Goal: Task Accomplishment & Management: Use online tool/utility

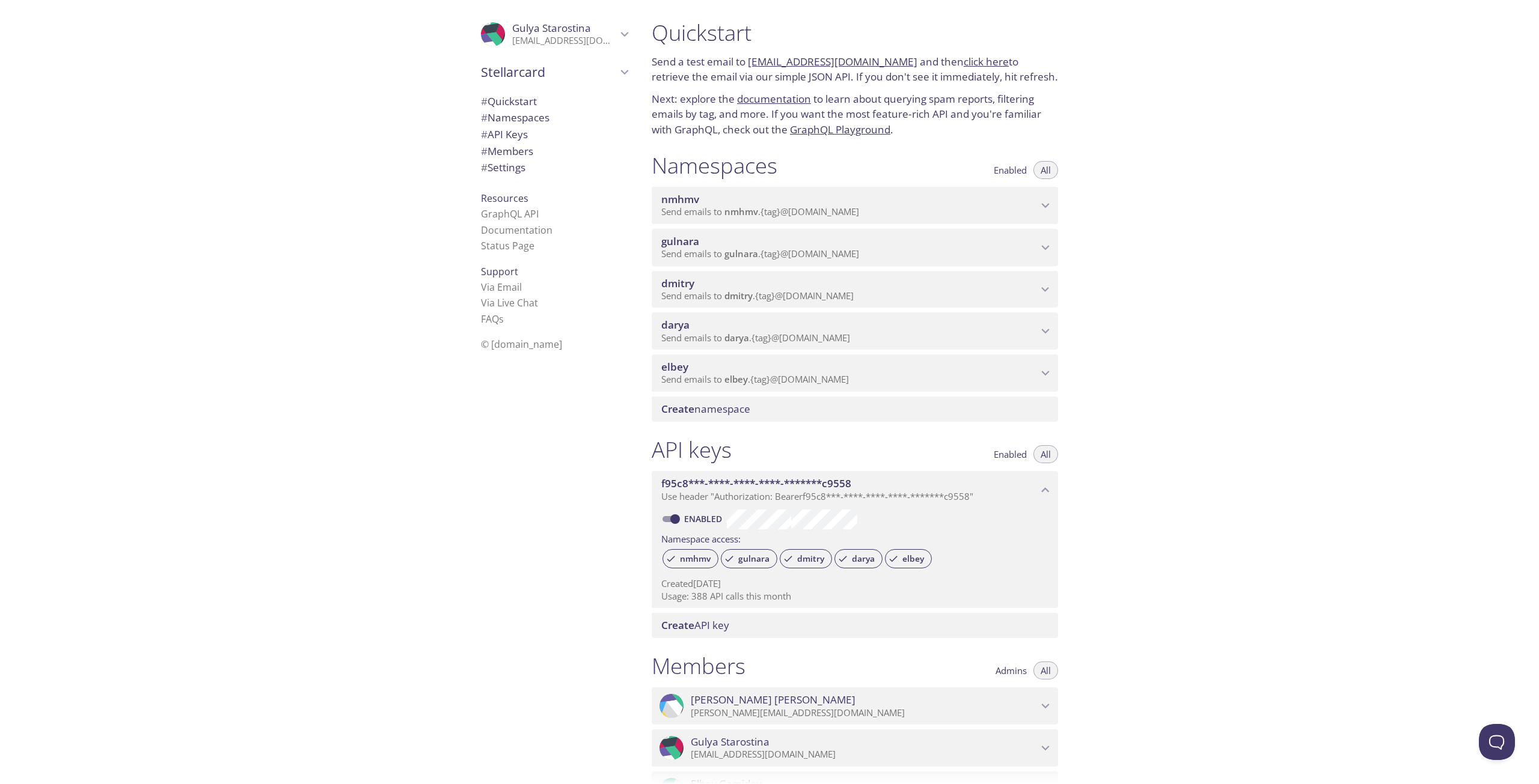
click at [700, 240] on span "gulnara" at bounding box center [849, 241] width 377 height 13
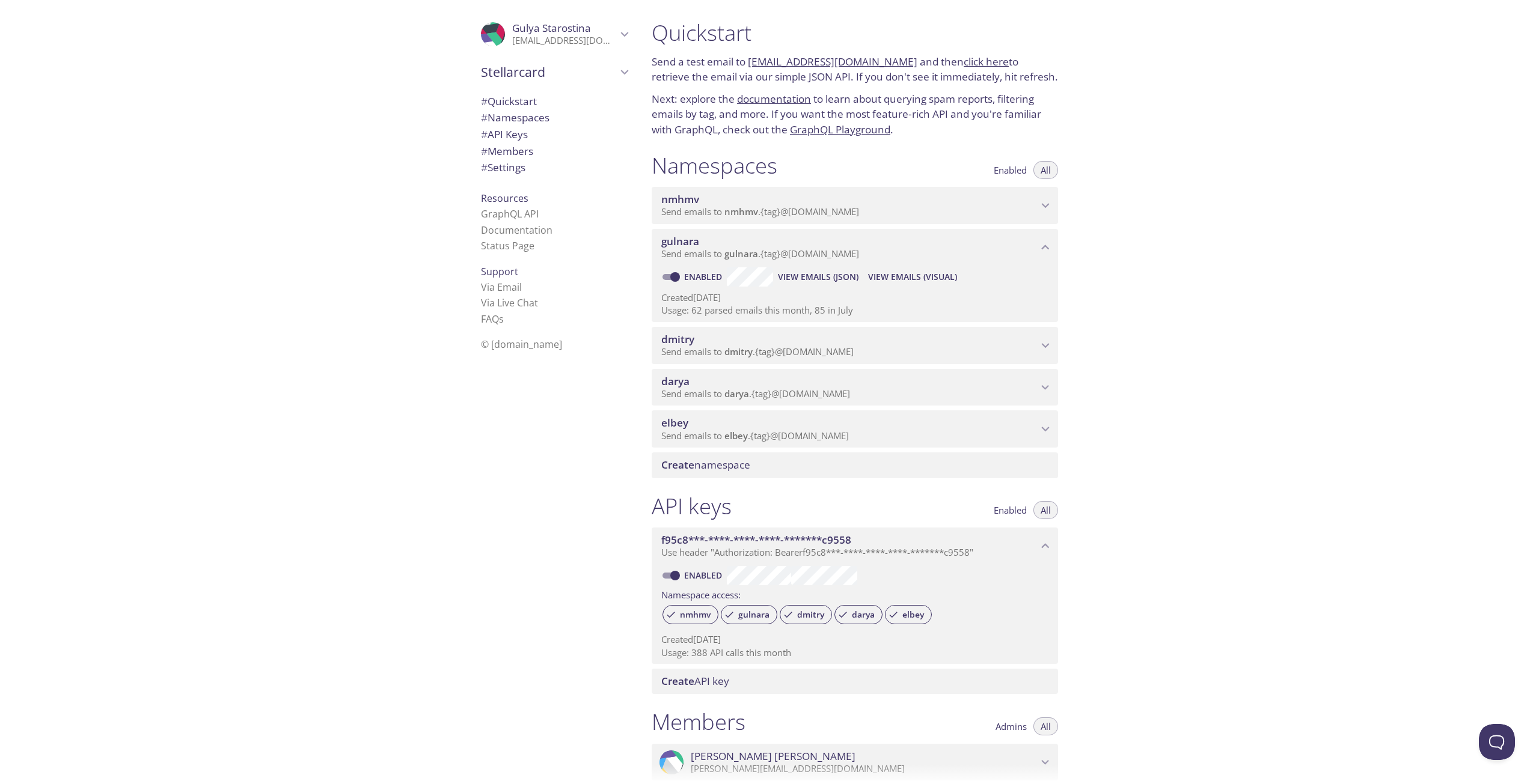
click at [875, 276] on span "View Emails (Visual)" at bounding box center [912, 277] width 89 height 14
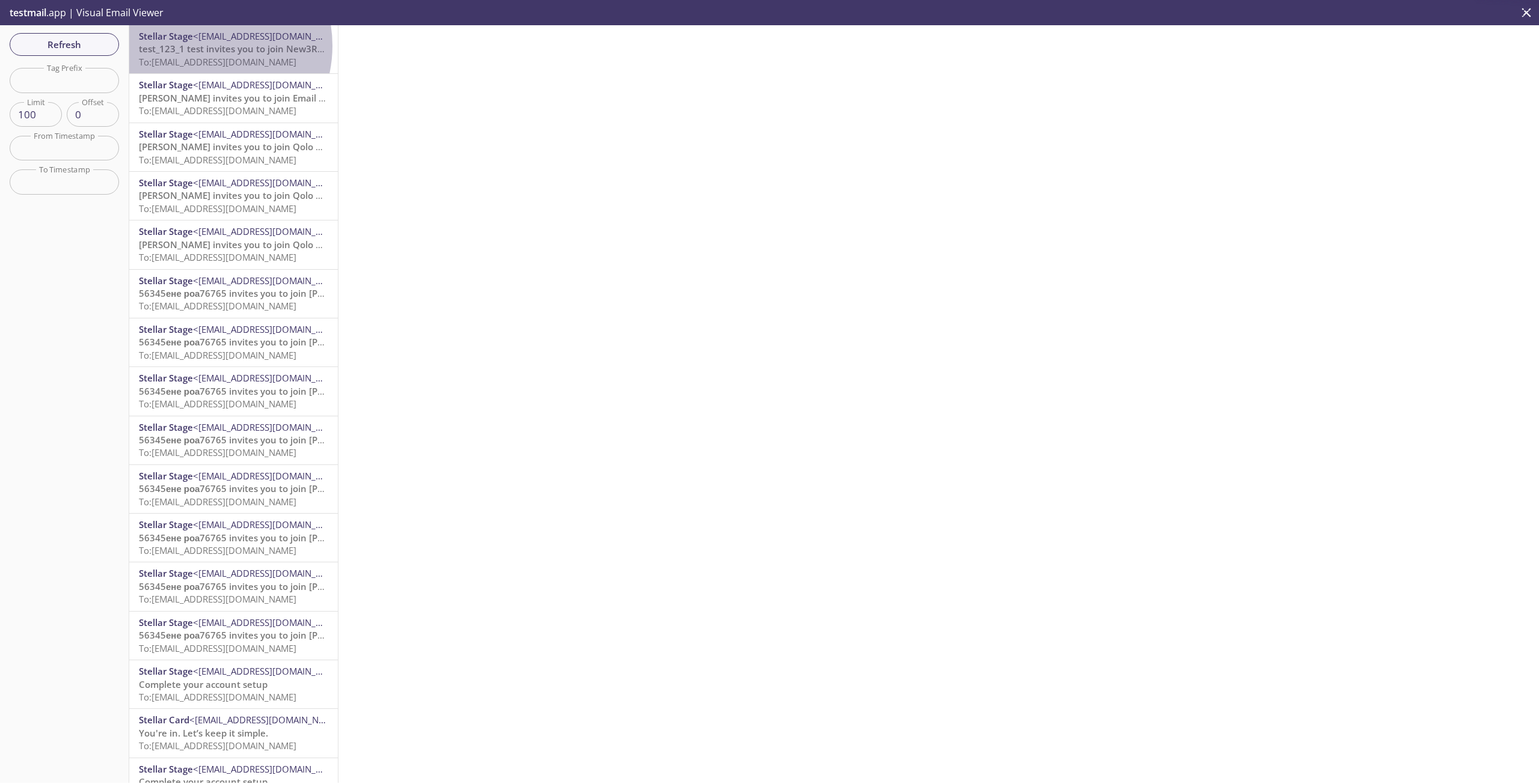
click at [199, 45] on span "test_123_1 test invites you to join New3Referee" at bounding box center [242, 48] width 207 height 12
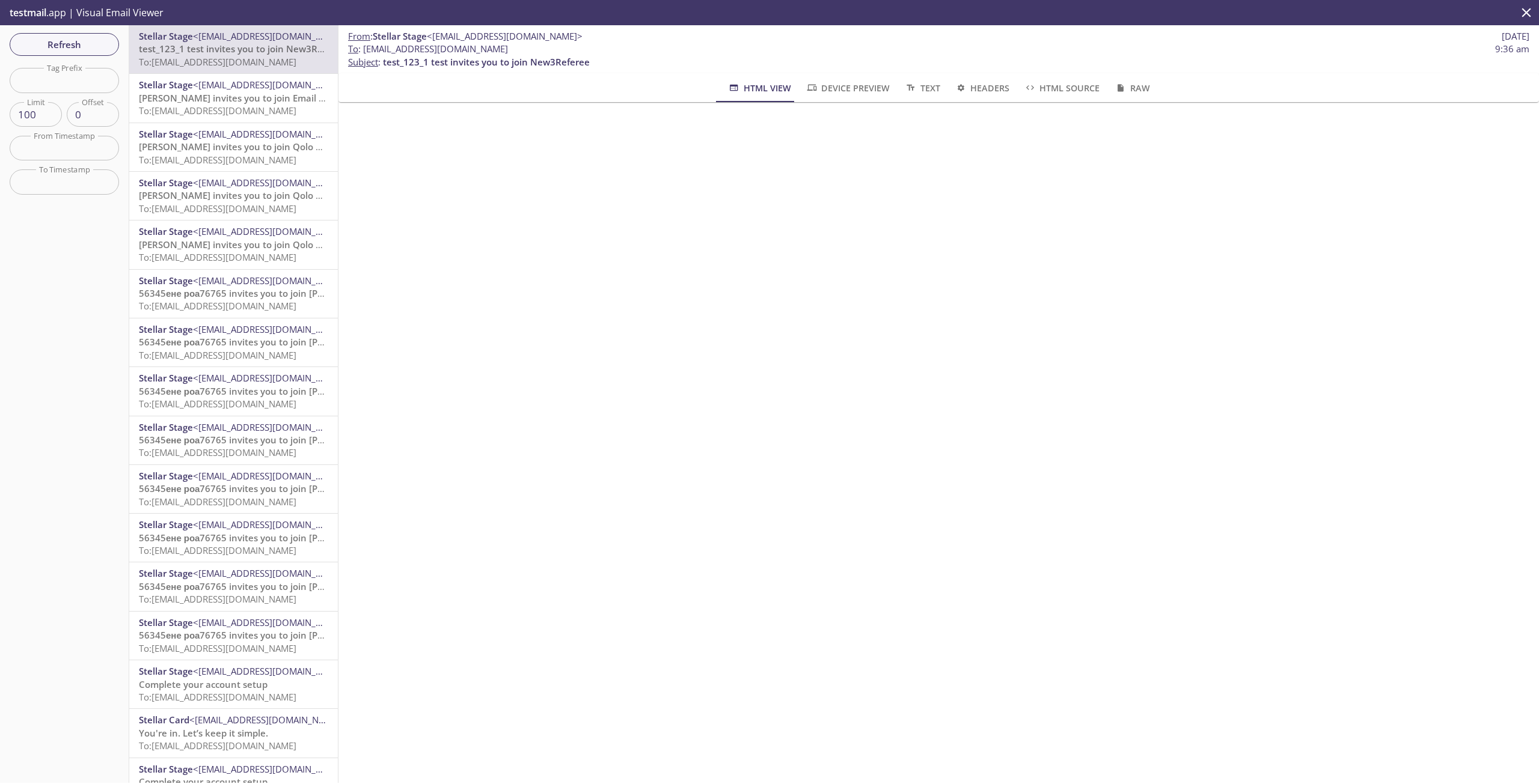
drag, startPoint x: 498, startPoint y: 48, endPoint x: 362, endPoint y: 52, distance: 136.1
click at [362, 52] on span "To : [EMAIL_ADDRESS][DOMAIN_NAME] 9:36 am" at bounding box center [938, 49] width 1181 height 13
copy span "[EMAIL_ADDRESS][DOMAIN_NAME]"
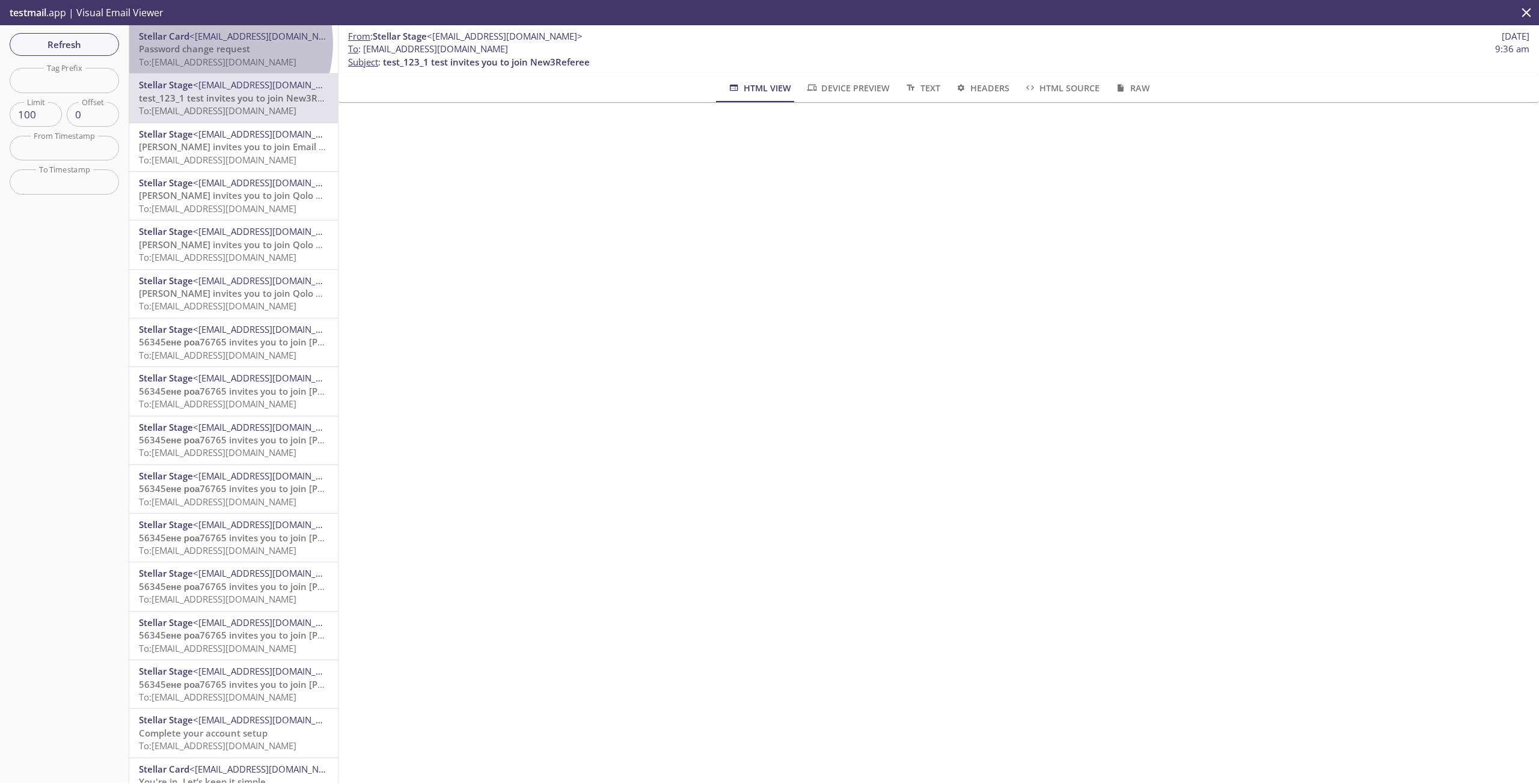
click at [205, 43] on span "Password change request" at bounding box center [194, 48] width 111 height 12
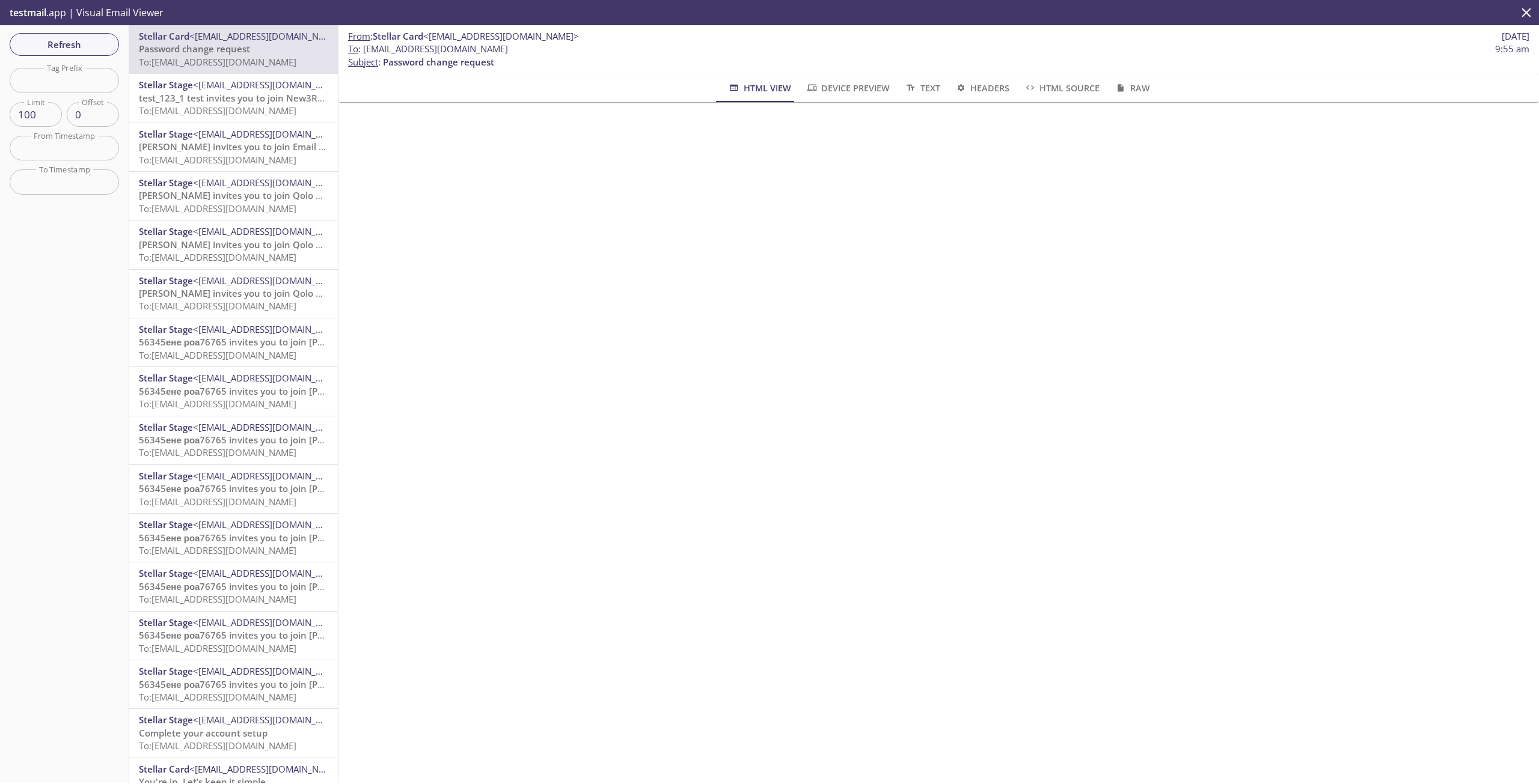
drag, startPoint x: 485, startPoint y: 49, endPoint x: 364, endPoint y: 53, distance: 121.1
click at [364, 53] on span "To : gulnara.100@inbox.testmail.app 9:55 am" at bounding box center [938, 49] width 1181 height 13
copy span "[EMAIL_ADDRESS][DOMAIN_NAME]"
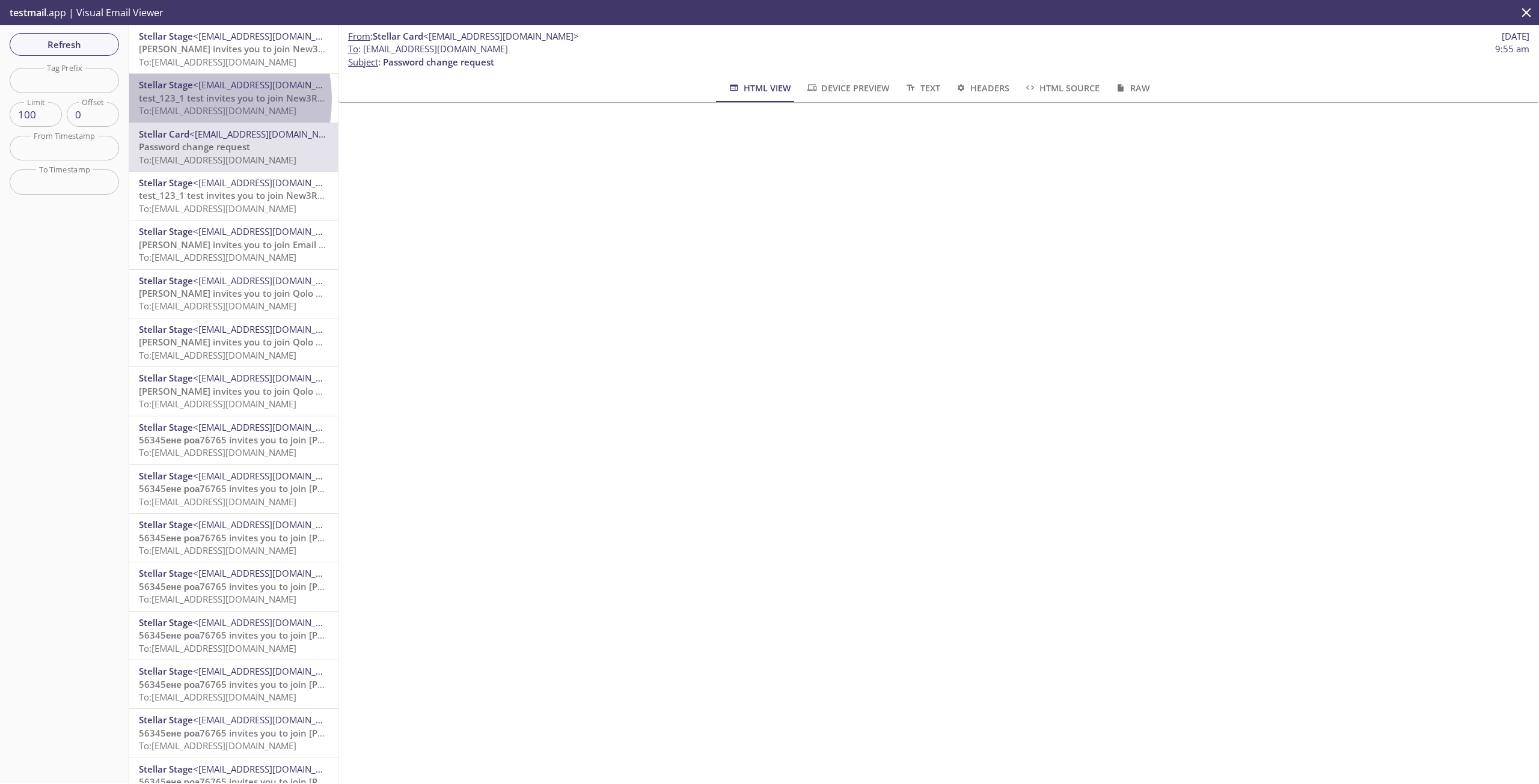
click at [181, 101] on span "test_123_1 test invites you to join New3Referee" at bounding box center [242, 98] width 207 height 12
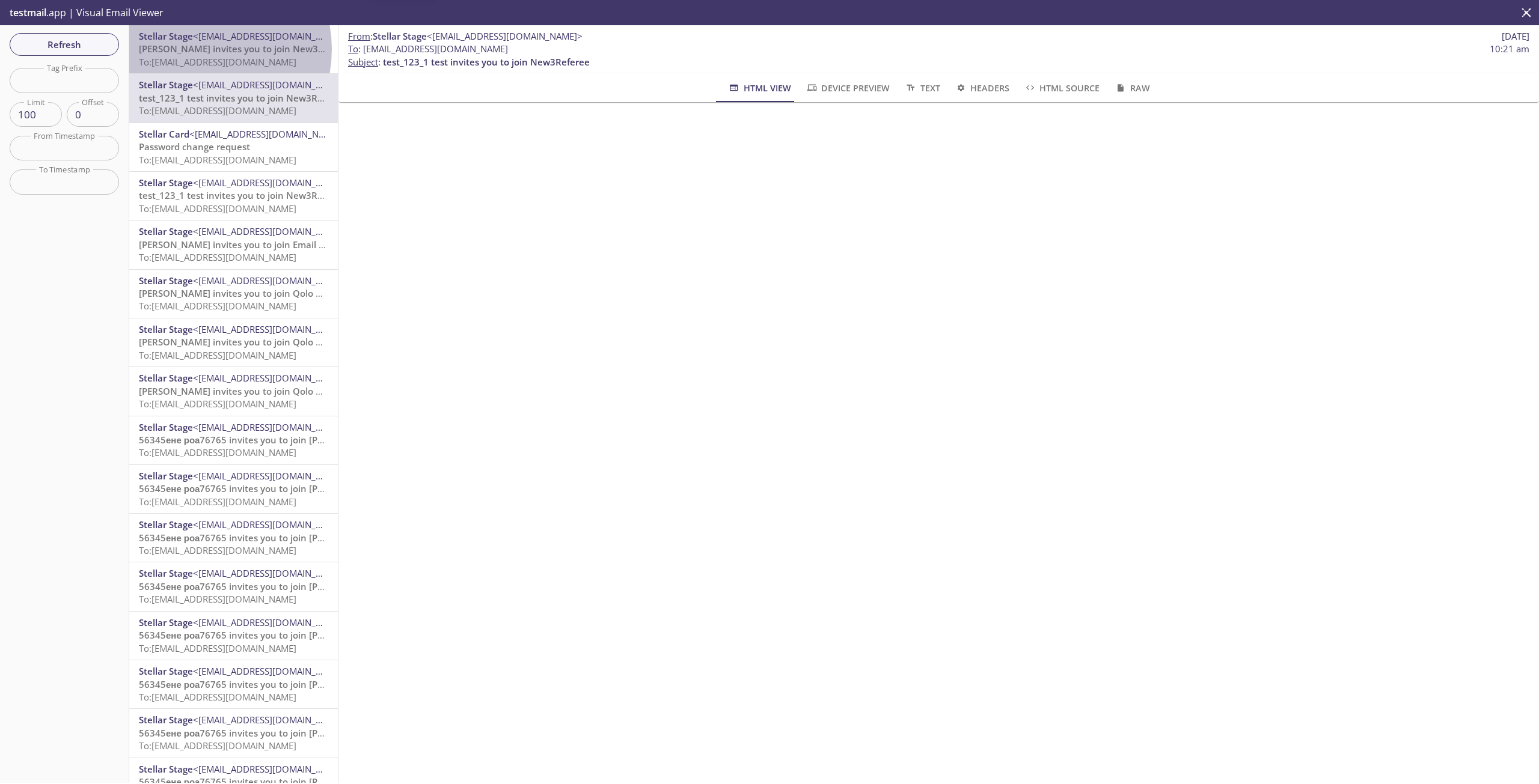
click at [197, 49] on span "Gulnara Starostina invites you to join New3Referee" at bounding box center [246, 48] width 213 height 12
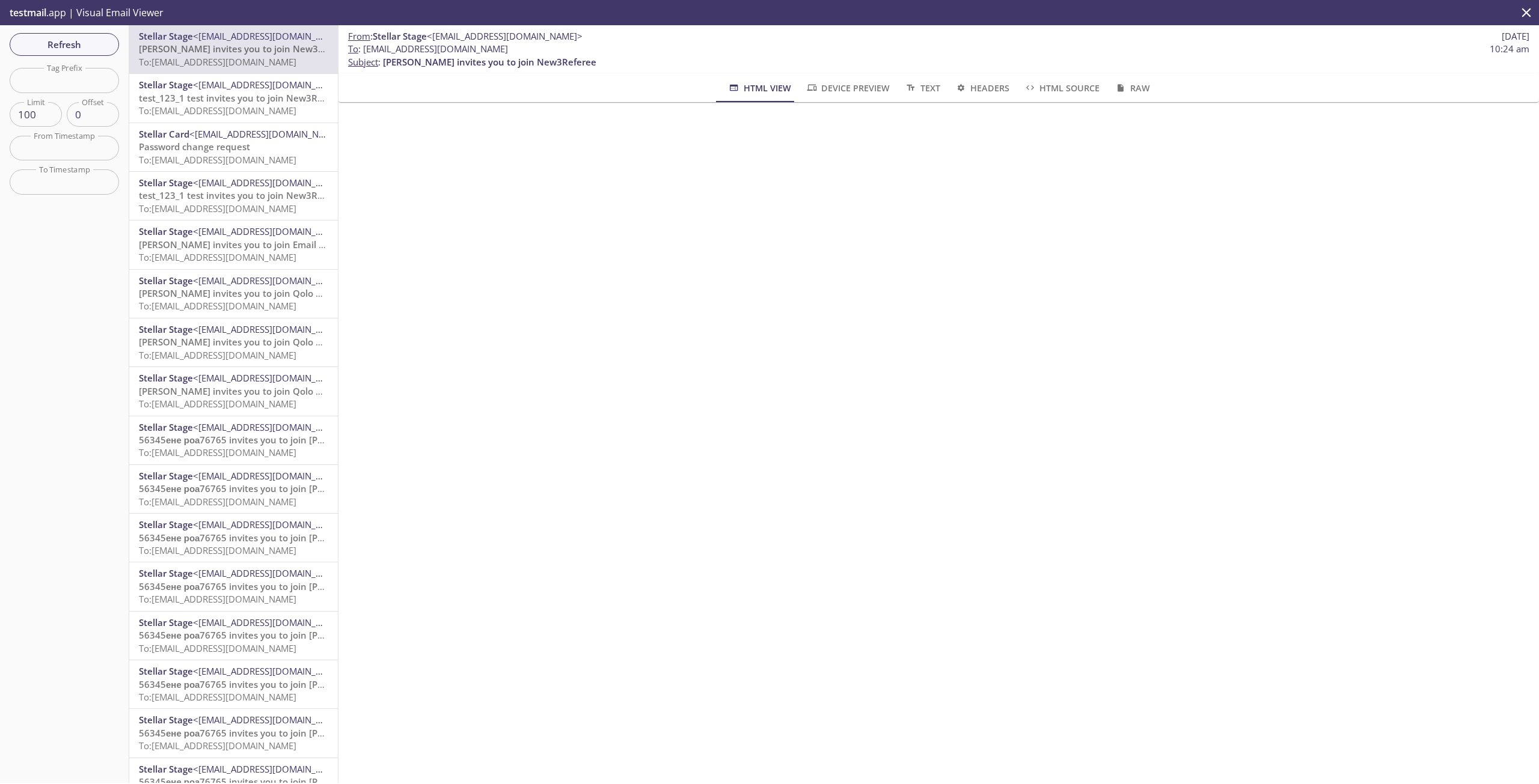
drag, startPoint x: 303, startPoint y: 93, endPoint x: 1216, endPoint y: 84, distance: 913.0
click at [1216, 84] on div "HTML View Device Preview Text Headers HTML Source Raw" at bounding box center [938, 88] width 1152 height 29
